Goal: Information Seeking & Learning: Understand process/instructions

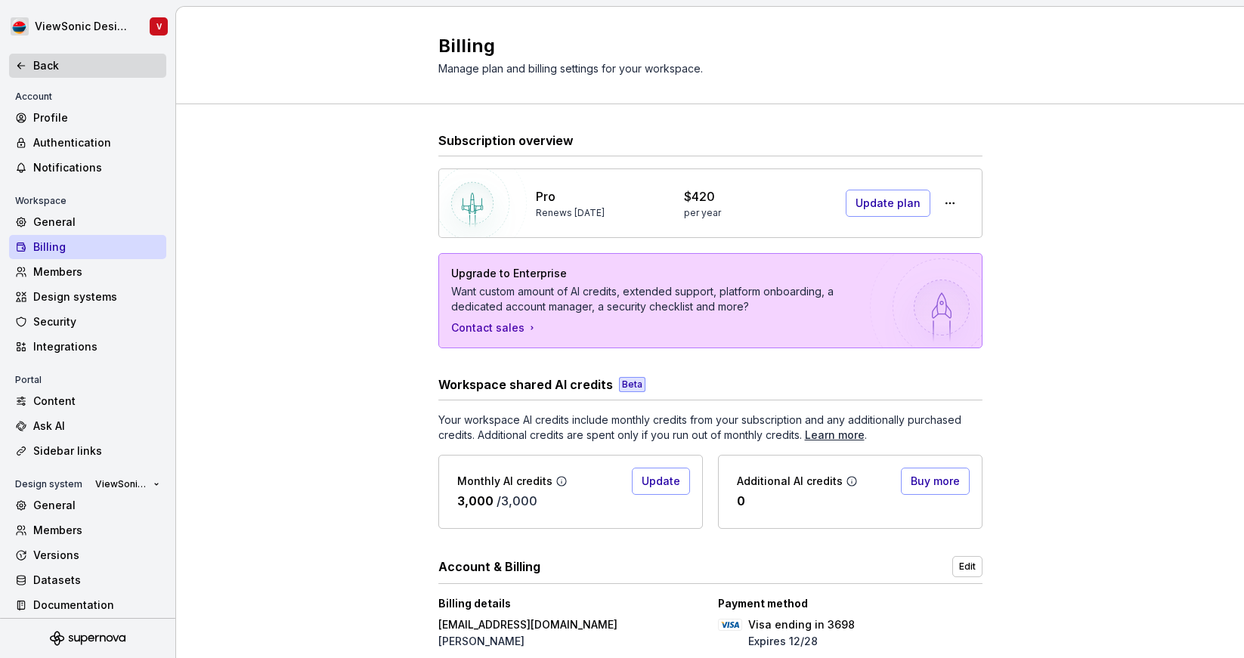
click at [76, 70] on div "Back" at bounding box center [96, 65] width 127 height 15
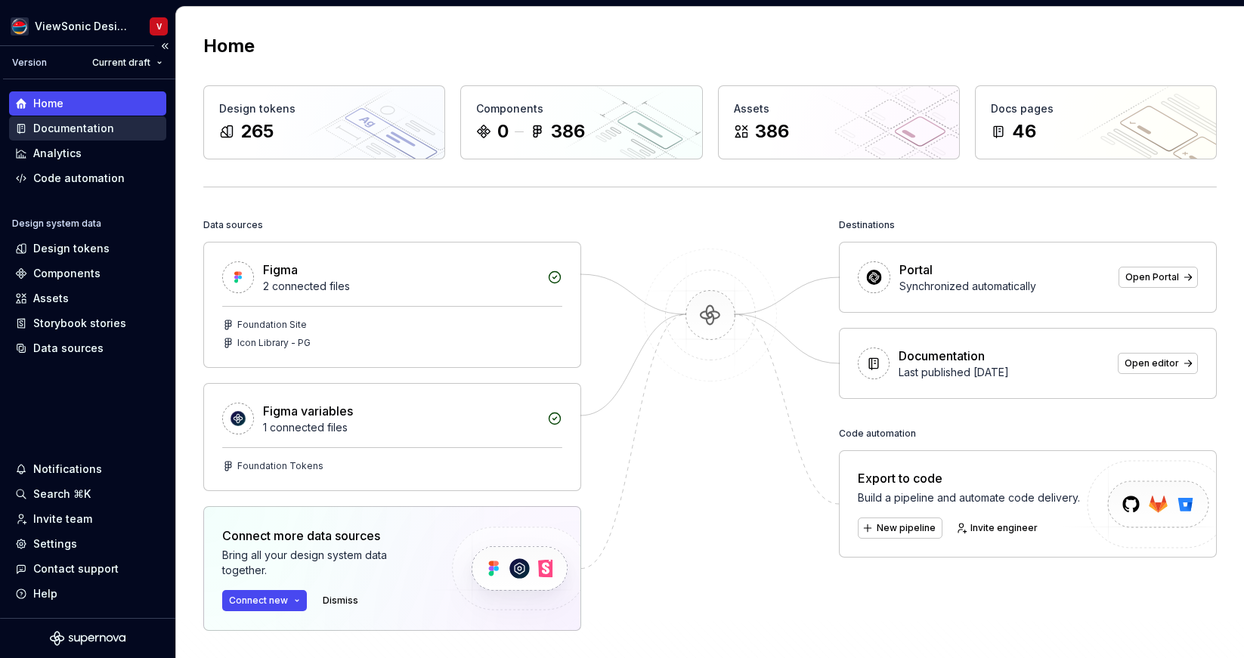
click at [81, 132] on div "Documentation" at bounding box center [73, 128] width 81 height 15
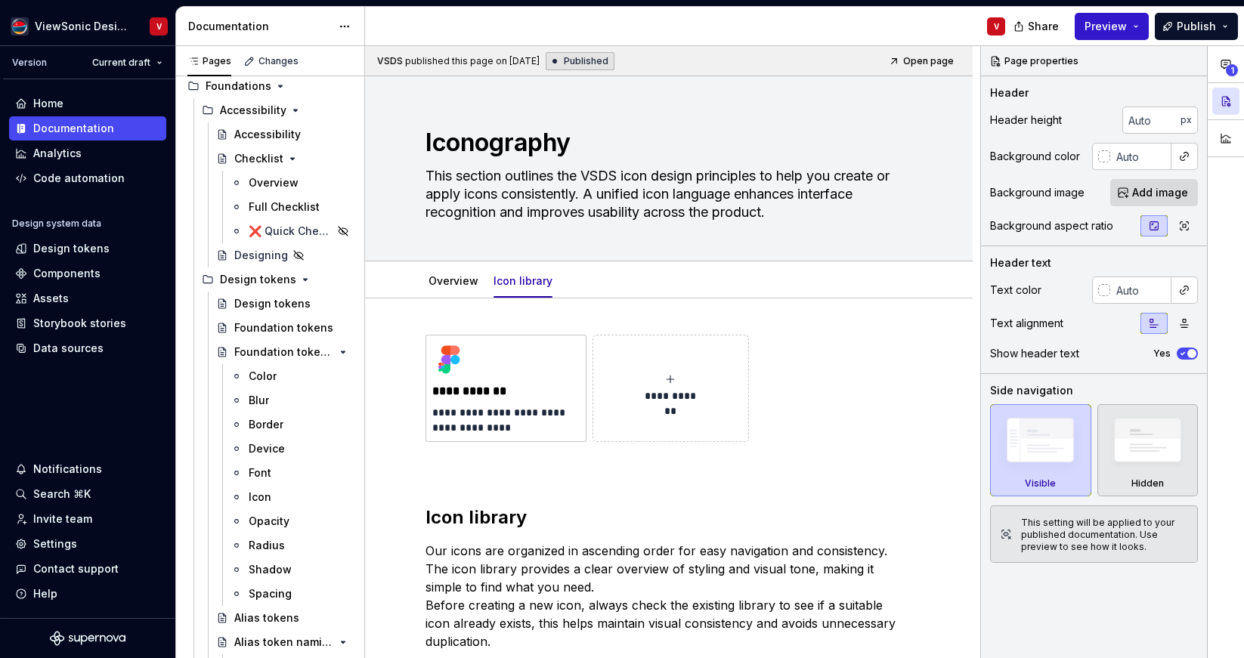
click at [1143, 26] on button "Preview" at bounding box center [1112, 26] width 74 height 27
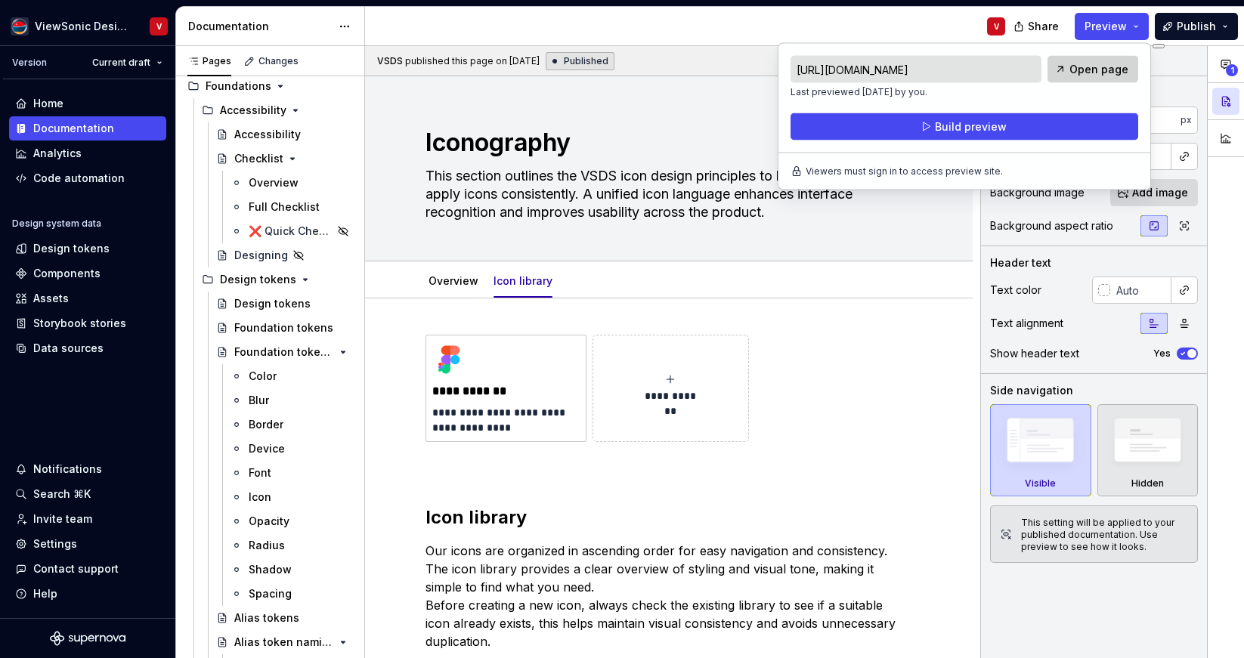
click at [1094, 64] on span "Open page" at bounding box center [1099, 69] width 59 height 15
type textarea "*"
